Goal: Information Seeking & Learning: Learn about a topic

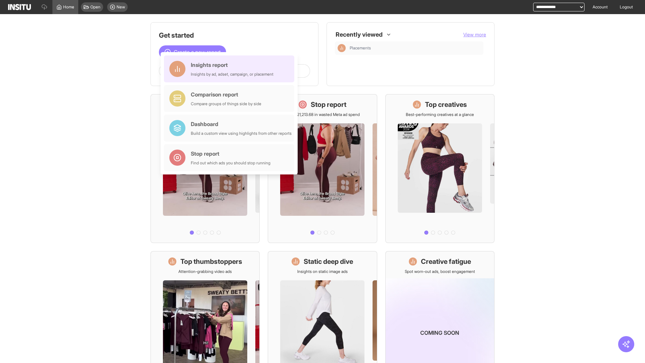
click at [231, 69] on div "Insights report Insights by ad, adset, campaign, or placement" at bounding box center [232, 69] width 83 height 16
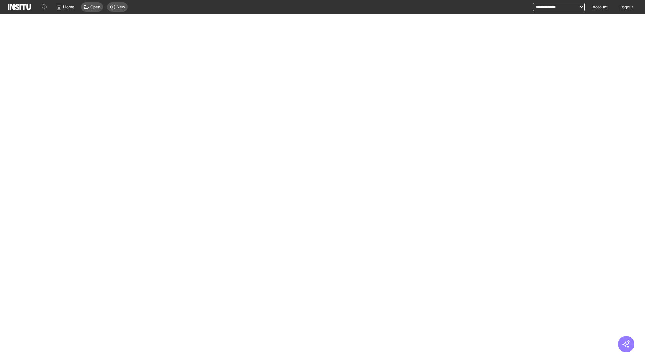
select select "**"
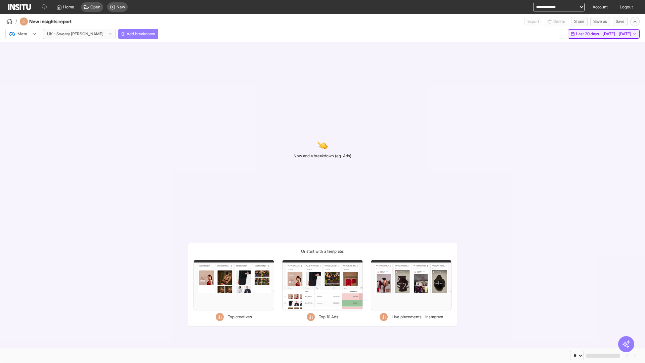
click at [592, 34] on span "Last 30 days - [DATE] - [DATE]" at bounding box center [603, 33] width 55 height 5
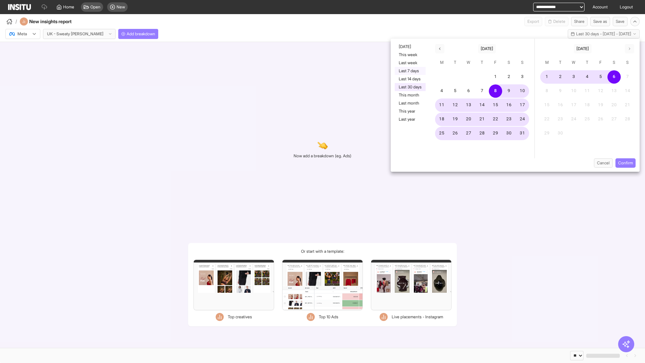
click at [410, 71] on button "Last 7 days" at bounding box center [410, 71] width 31 height 8
